Goal: Navigation & Orientation: Find specific page/section

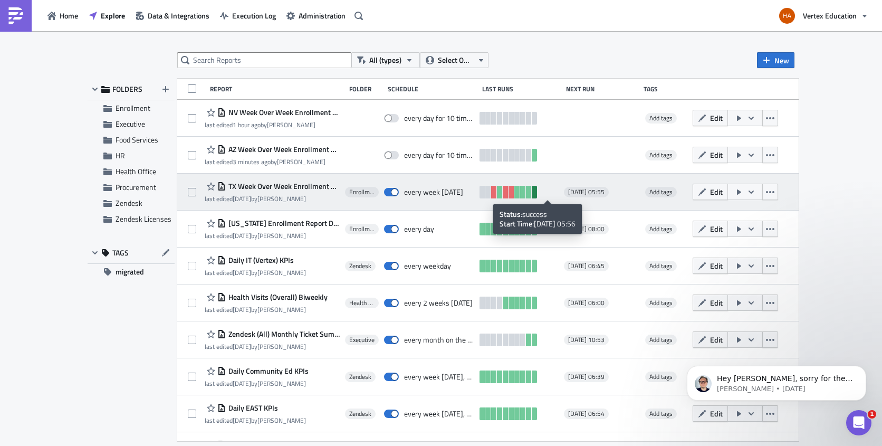
click at [537, 192] on link at bounding box center [534, 192] width 5 height 13
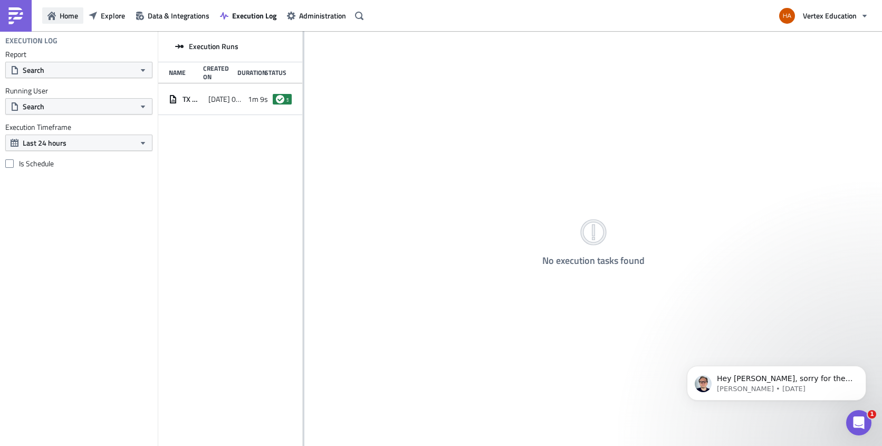
click at [73, 18] on span "Home" at bounding box center [69, 15] width 18 height 11
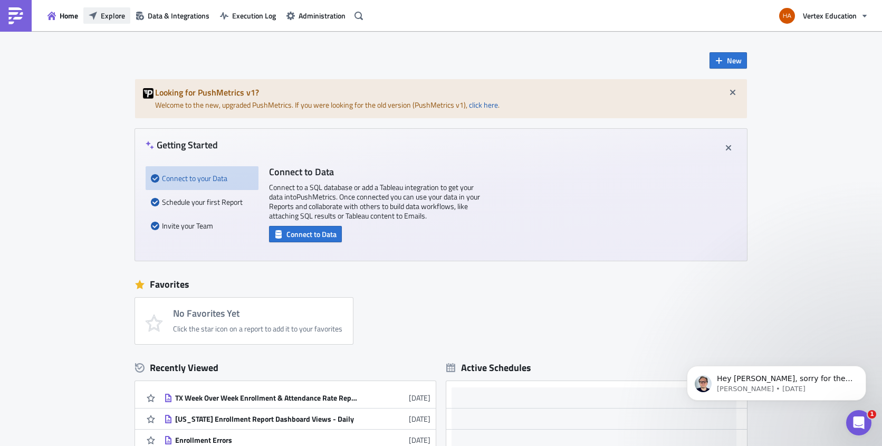
click at [109, 13] on span "Explore" at bounding box center [113, 15] width 24 height 11
